Goal: Information Seeking & Learning: Check status

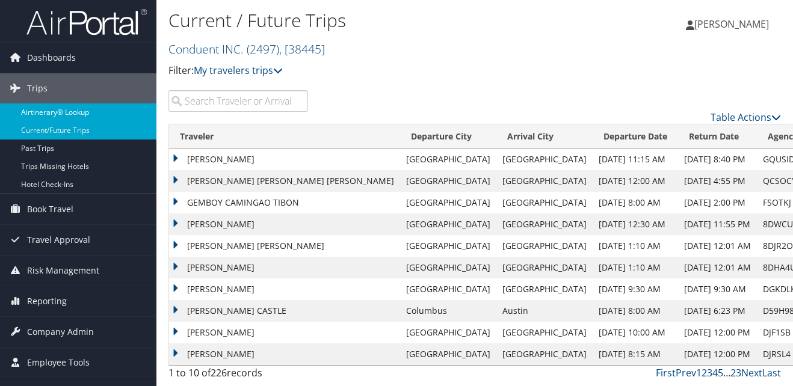
click at [48, 110] on link "Airtinerary® Lookup" at bounding box center [78, 112] width 156 height 18
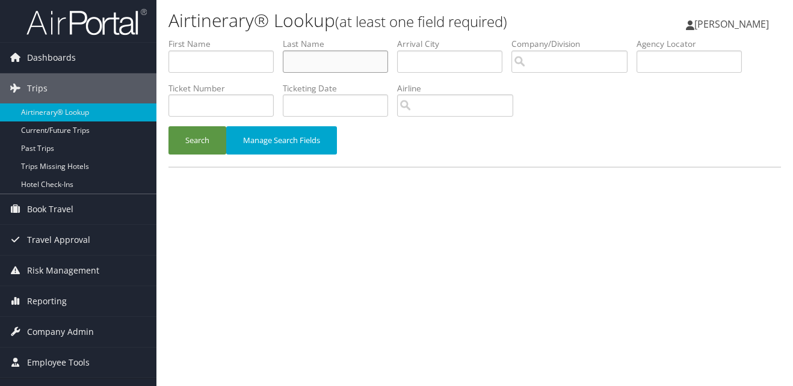
click at [337, 66] on input "text" at bounding box center [335, 62] width 105 height 22
click at [315, 61] on input "text" at bounding box center [335, 62] width 105 height 22
type input "mueller"
click at [202, 141] on button "Search" at bounding box center [197, 140] width 58 height 28
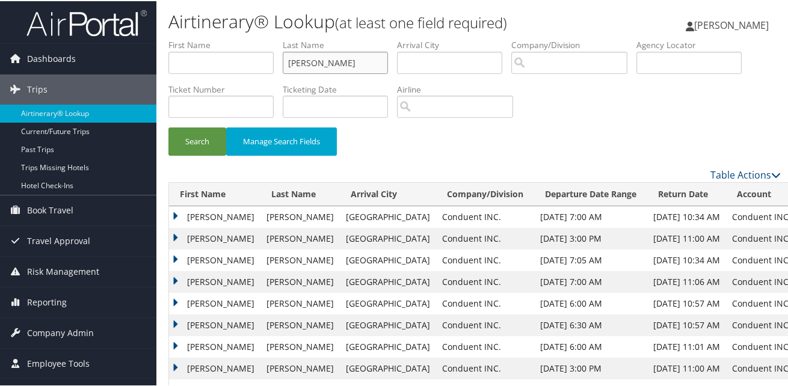
drag, startPoint x: 353, startPoint y: 63, endPoint x: 288, endPoint y: 65, distance: 65.0
click at [288, 65] on input "mueller" at bounding box center [335, 62] width 105 height 22
type input "mcginn"
click at [168, 126] on button "Search" at bounding box center [197, 140] width 58 height 28
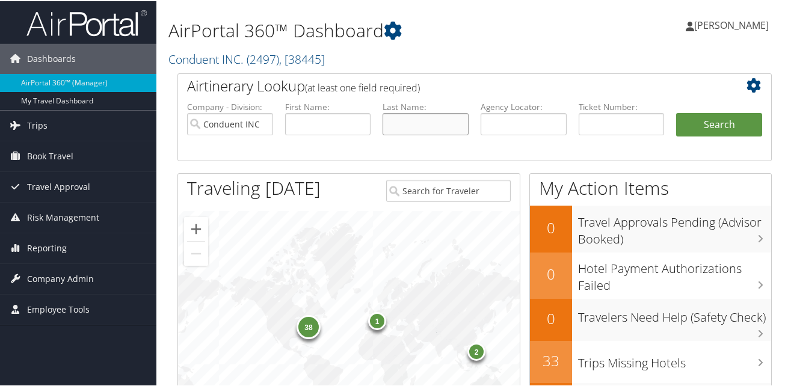
click at [419, 117] on input "text" at bounding box center [426, 123] width 86 height 22
type input "[PERSON_NAME]"
type input "Mark"
click at [720, 119] on button "Search" at bounding box center [719, 124] width 86 height 24
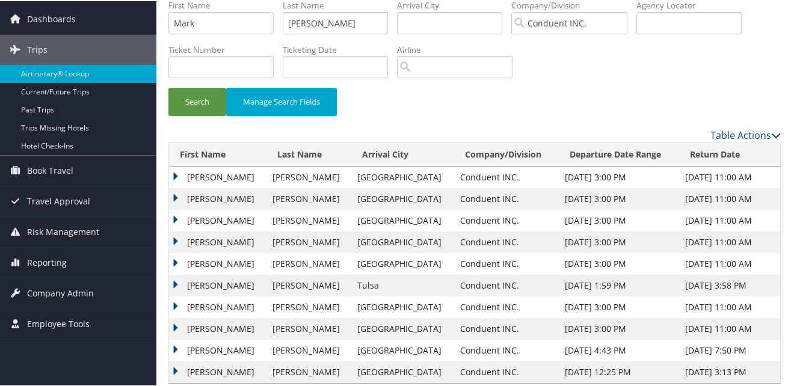
scroll to position [57, 0]
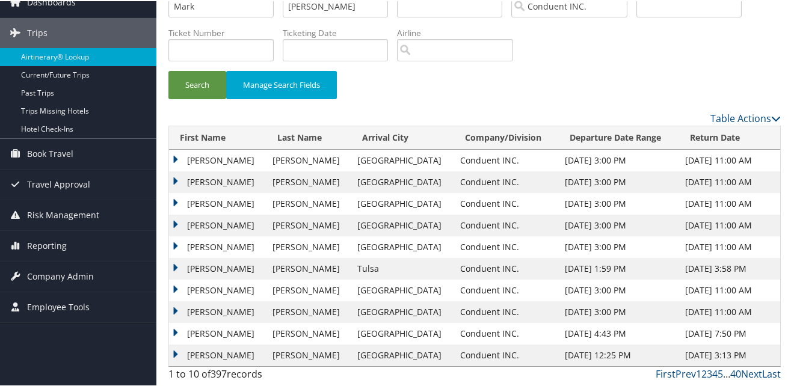
click at [171, 353] on td "[PERSON_NAME]" at bounding box center [217, 355] width 97 height 22
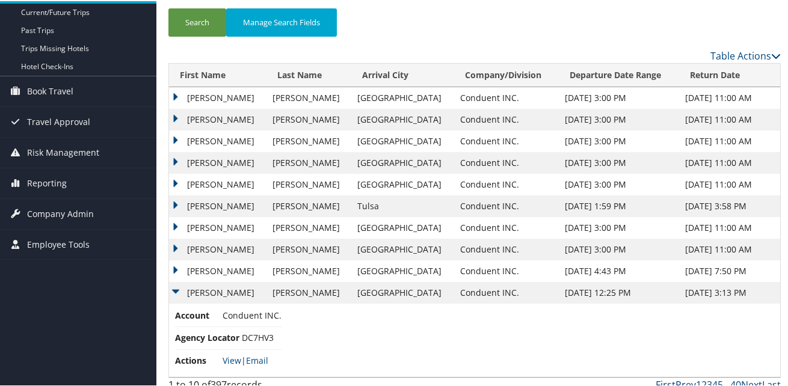
scroll to position [130, 0]
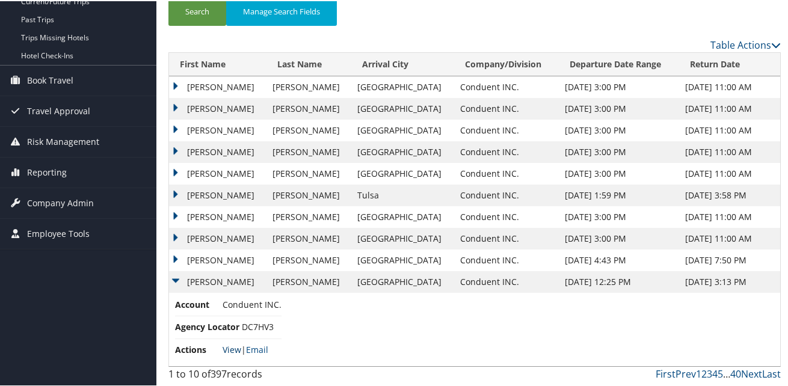
click at [230, 347] on link "View" at bounding box center [232, 348] width 19 height 11
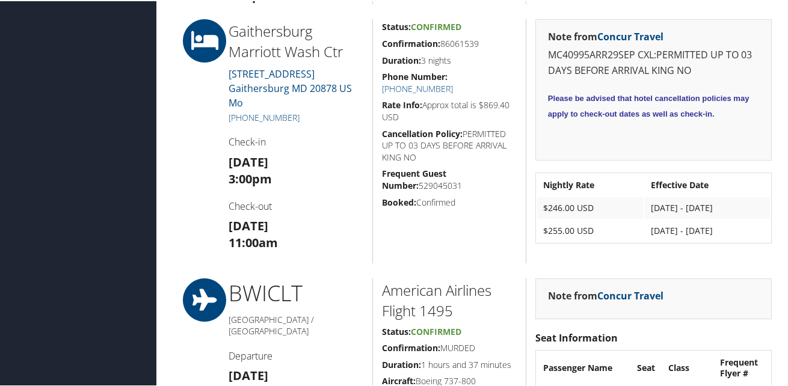
scroll to position [1143, 0]
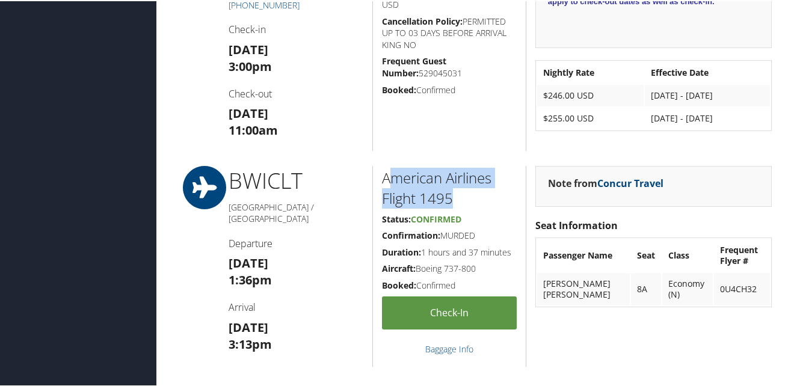
drag, startPoint x: 463, startPoint y: 204, endPoint x: 388, endPoint y: 174, distance: 80.5
click at [388, 174] on h2 "American Airlines Flight 1495" at bounding box center [449, 187] width 135 height 40
drag, startPoint x: 388, startPoint y: 174, endPoint x: 457, endPoint y: 199, distance: 72.9
click at [466, 193] on h2 "American Airlines Flight 1495" at bounding box center [449, 187] width 135 height 40
drag, startPoint x: 463, startPoint y: 199, endPoint x: 383, endPoint y: 173, distance: 84.7
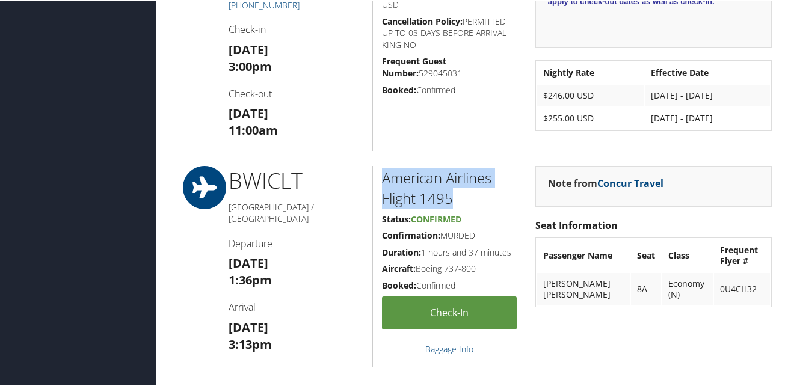
click at [383, 173] on h2 "American Airlines Flight 1495" at bounding box center [449, 187] width 135 height 40
drag, startPoint x: 383, startPoint y: 173, endPoint x: 407, endPoint y: 179, distance: 25.5
copy h2 "American Airlines Flight 1495"
